Goal: Find specific page/section

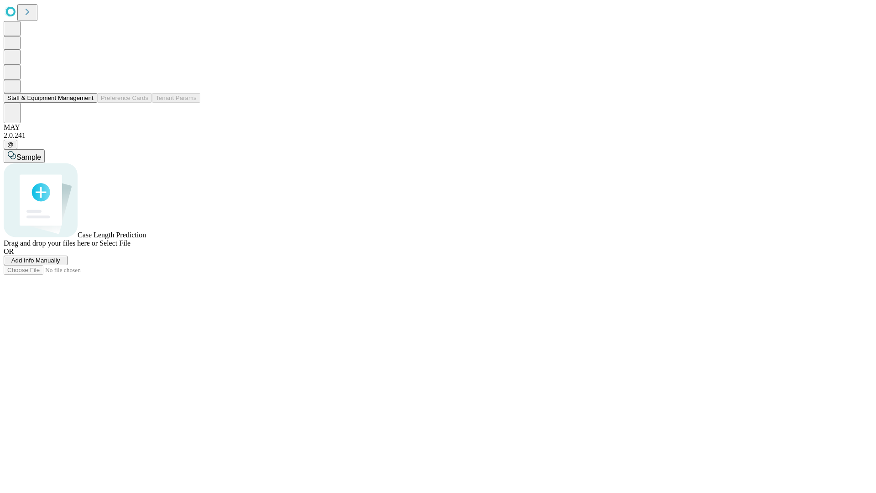
click at [87, 103] on button "Staff & Equipment Management" at bounding box center [51, 98] width 94 height 10
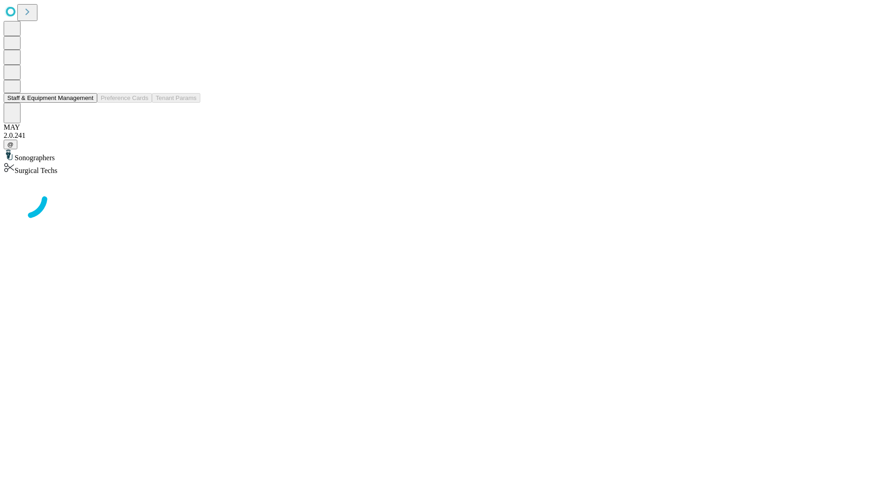
click at [87, 103] on button "Staff & Equipment Management" at bounding box center [51, 98] width 94 height 10
